Goal: Obtain resource: Download file/media

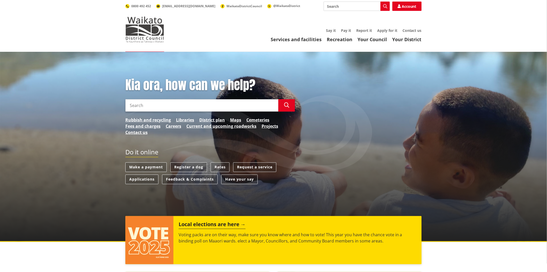
click at [149, 105] on input "Search" at bounding box center [201, 105] width 153 height 12
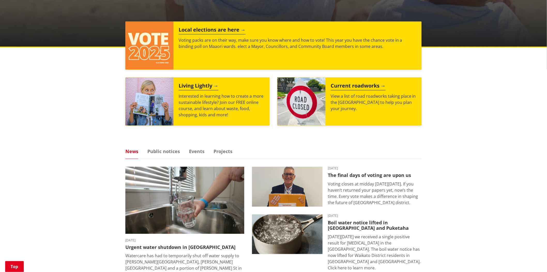
scroll to position [144, 0]
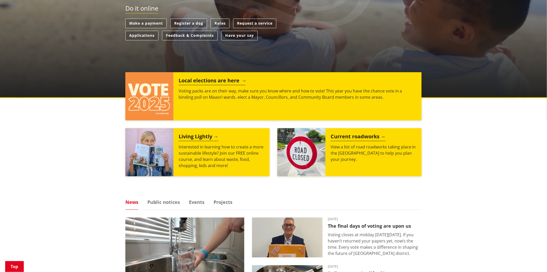
click at [196, 78] on h2 "Local elections are here" at bounding box center [212, 81] width 67 height 8
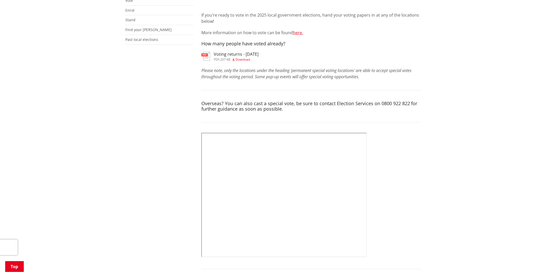
scroll to position [144, 0]
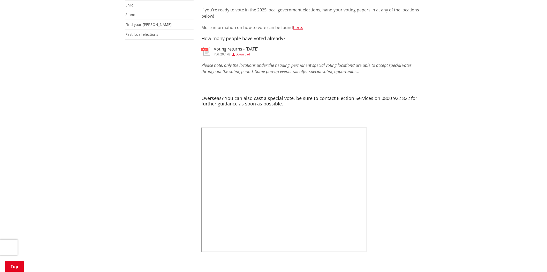
click at [244, 53] on span "Download" at bounding box center [243, 54] width 14 height 4
